Goal: Task Accomplishment & Management: Complete application form

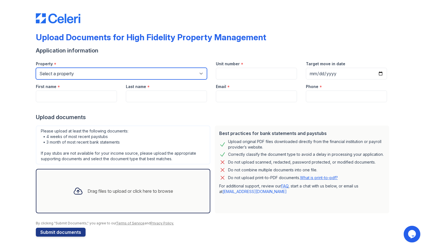
click at [120, 73] on select "Select a property [STREET_ADDRESS][GEOGRAPHIC_DATA][US_STATE][STREET_ADDRESS] […" at bounding box center [121, 74] width 171 height 12
click at [96, 72] on select "Select a property [STREET_ADDRESS][GEOGRAPHIC_DATA][US_STATE][STREET_ADDRESS] […" at bounding box center [121, 74] width 171 height 12
select select "4404"
click at [36, 68] on select "Select a property [STREET_ADDRESS][GEOGRAPHIC_DATA][US_STATE][STREET_ADDRESS] […" at bounding box center [121, 74] width 171 height 12
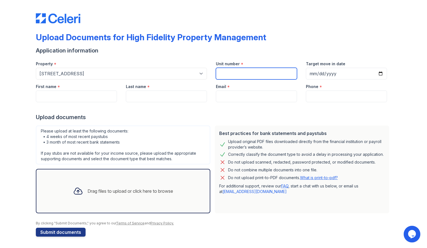
click at [239, 74] on input "Unit number" at bounding box center [256, 74] width 81 height 12
type input "1"
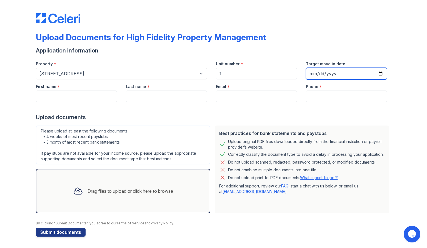
click at [315, 74] on input "Target move in date" at bounding box center [346, 74] width 81 height 12
click at [379, 73] on input "Target move in date" at bounding box center [346, 74] width 81 height 12
type input "[DATE]"
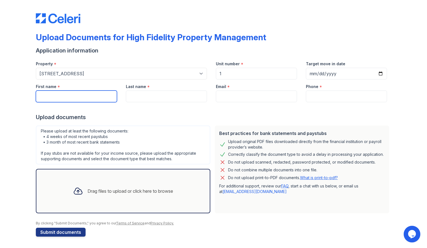
click at [91, 98] on input "First name" at bounding box center [76, 97] width 81 height 12
type input "Mark"
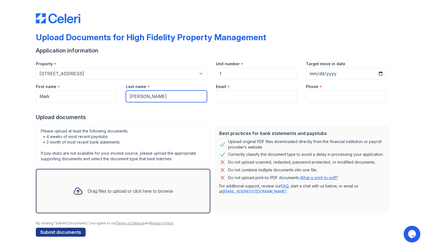
type input "[PERSON_NAME]"
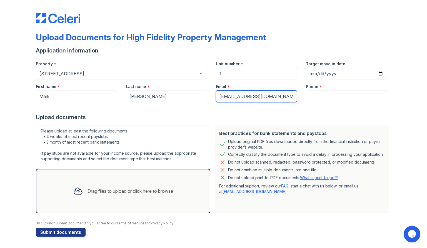
type input "[EMAIL_ADDRESS][DOMAIN_NAME]"
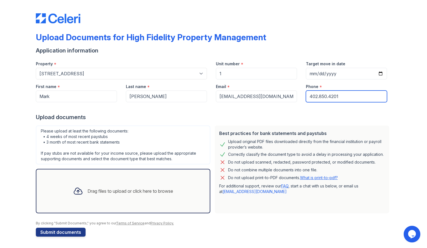
type input "402.850.4201"
click at [96, 108] on div at bounding box center [214, 107] width 356 height 11
click at [134, 192] on div "Drag files to upload or click here to browse" at bounding box center [131, 191] width 86 height 7
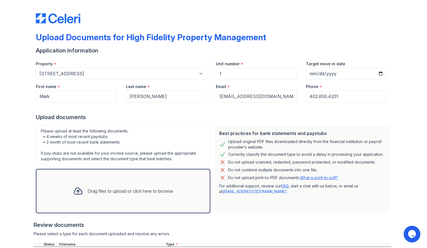
scroll to position [67, 0]
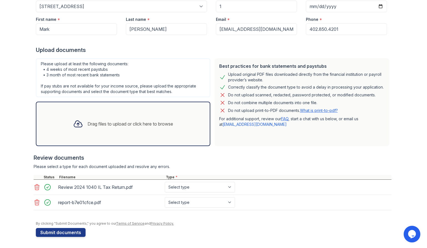
click at [37, 201] on icon at bounding box center [36, 203] width 5 height 6
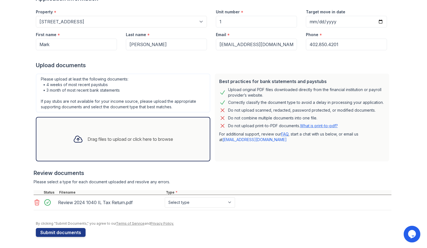
click at [76, 138] on icon at bounding box center [78, 139] width 10 height 10
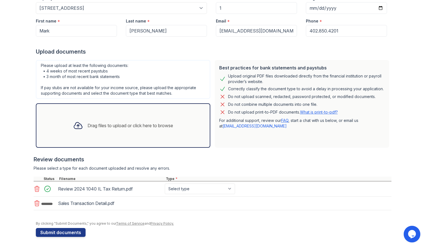
scroll to position [67, 0]
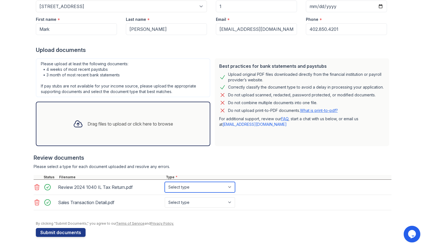
click at [196, 187] on select "Select type Paystub Bank Statement Offer Letter Tax Documents Benefit Award Let…" at bounding box center [200, 187] width 70 height 11
select select "tax_documents"
click at [165, 182] on select "Select type Paystub Bank Statement Offer Letter Tax Documents Benefit Award Let…" at bounding box center [200, 187] width 70 height 11
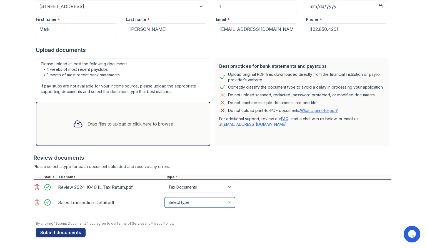
click at [195, 202] on select "Select type Paystub Bank Statement Offer Letter Tax Documents Benefit Award Let…" at bounding box center [200, 202] width 70 height 11
select select "other"
click at [165, 197] on select "Select type Paystub Bank Statement Offer Letter Tax Documents Benefit Award Let…" at bounding box center [200, 202] width 70 height 11
click at [214, 202] on select "Select type Paystub Bank Statement Offer Letter Tax Documents Benefit Award Let…" at bounding box center [200, 202] width 70 height 11
click at [165, 197] on select "Select type Paystub Bank Statement Offer Letter Tax Documents Benefit Award Let…" at bounding box center [200, 202] width 70 height 11
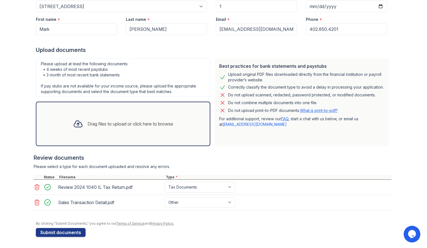
click at [229, 223] on div "By clicking "Submit Documents," you agree to our Terms of Service and Privacy P…" at bounding box center [214, 224] width 356 height 4
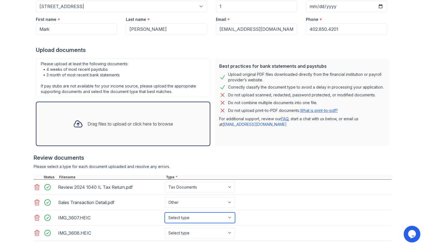
click at [212, 219] on select "Select type Paystub Bank Statement Offer Letter Tax Documents Benefit Award Let…" at bounding box center [200, 218] width 70 height 11
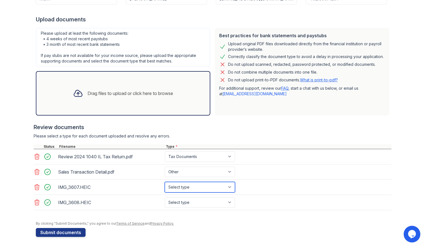
click at [229, 189] on select "Select type Paystub Bank Statement Offer Letter Tax Documents Benefit Award Let…" at bounding box center [200, 187] width 70 height 11
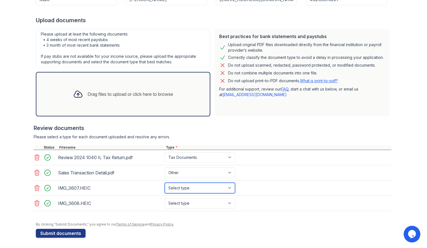
click at [228, 188] on select "Select type Paystub Bank Statement Offer Letter Tax Documents Benefit Award Let…" at bounding box center [200, 188] width 70 height 11
select select "other"
click at [165, 183] on select "Select type Paystub Bank Statement Offer Letter Tax Documents Benefit Award Let…" at bounding box center [200, 188] width 70 height 11
click at [220, 203] on select "Select type Paystub Bank Statement Offer Letter Tax Documents Benefit Award Let…" at bounding box center [200, 203] width 70 height 11
select select "other"
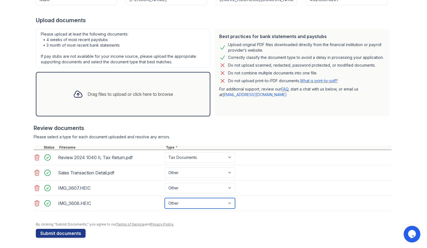
click at [165, 198] on select "Select type Paystub Bank Statement Offer Letter Tax Documents Benefit Award Let…" at bounding box center [200, 203] width 70 height 11
click at [130, 91] on div "Drag files to upload or click here to browse" at bounding box center [131, 94] width 86 height 7
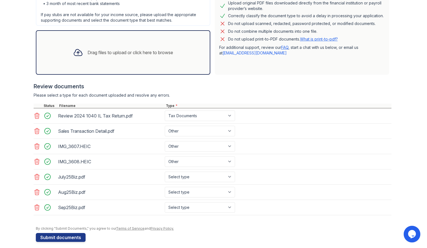
scroll to position [142, 0]
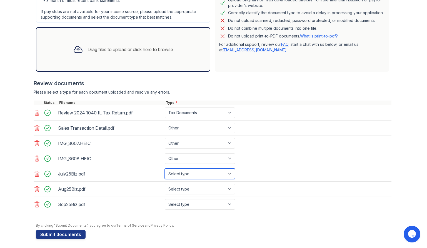
click at [231, 174] on select "Select type Paystub Bank Statement Offer Letter Tax Documents Benefit Award Let…" at bounding box center [200, 174] width 70 height 11
select select "bank_statement"
click at [165, 169] on select "Select type Paystub Bank Statement Offer Letter Tax Documents Benefit Award Let…" at bounding box center [200, 174] width 70 height 11
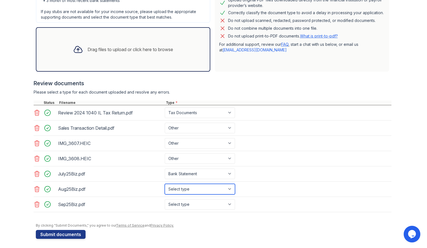
click at [225, 188] on select "Select type Paystub Bank Statement Offer Letter Tax Documents Benefit Award Let…" at bounding box center [200, 189] width 70 height 11
select select "bank_statement"
click at [165, 184] on select "Select type Paystub Bank Statement Offer Letter Tax Documents Benefit Award Let…" at bounding box center [200, 189] width 70 height 11
click at [222, 207] on select "Select type Paystub Bank Statement Offer Letter Tax Documents Benefit Award Let…" at bounding box center [200, 204] width 70 height 11
select select "bank_statement"
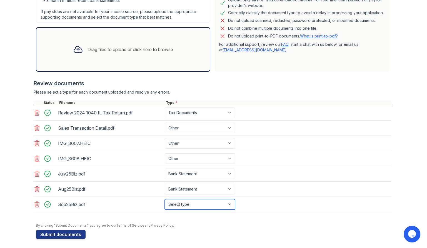
click at [165, 199] on select "Select type Paystub Bank Statement Offer Letter Tax Documents Benefit Award Let…" at bounding box center [200, 204] width 70 height 11
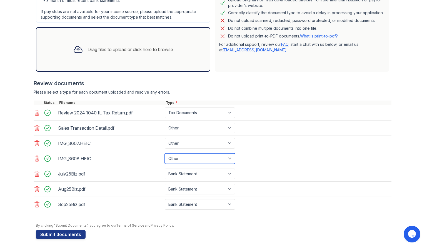
click at [183, 157] on select "Select type Paystub Bank Statement Offer Letter Tax Documents Benefit Award Let…" at bounding box center [200, 158] width 70 height 11
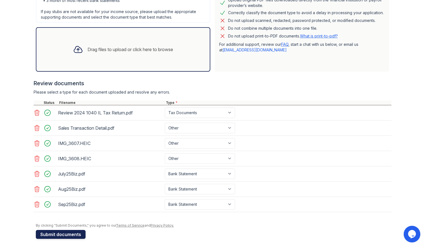
click at [58, 234] on button "Submit documents" at bounding box center [61, 234] width 50 height 9
